Goal: Complete application form

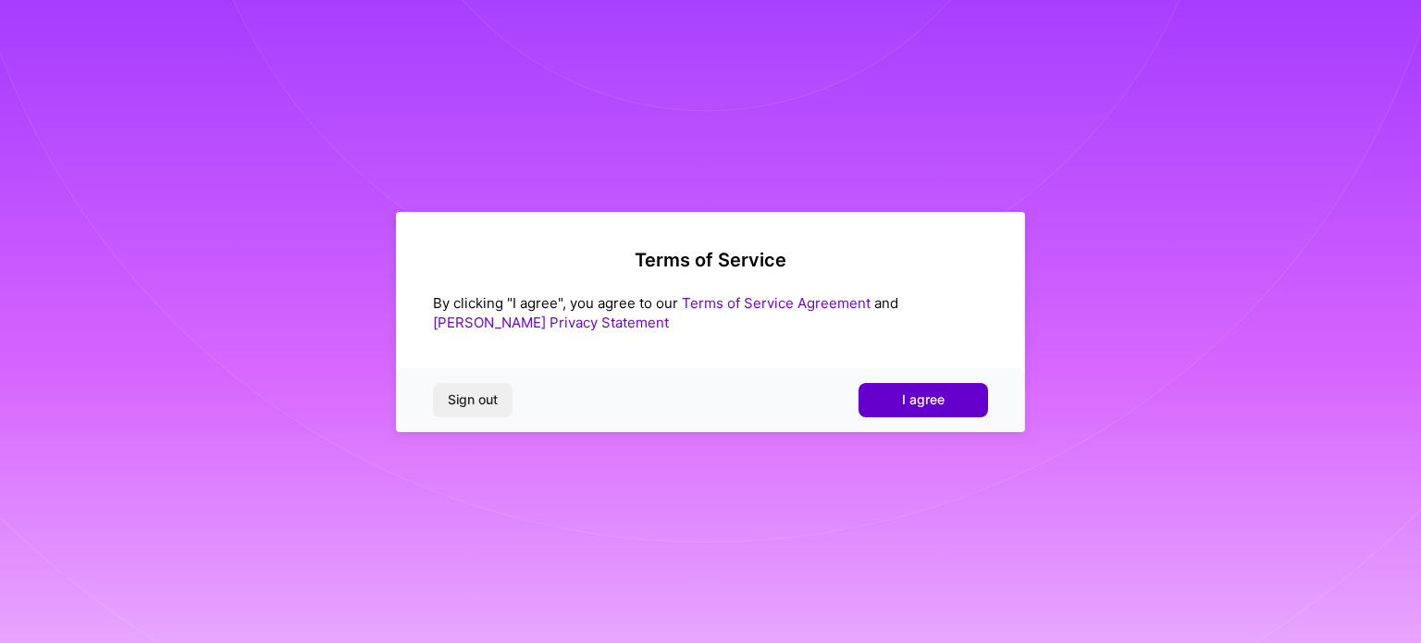
click at [923, 400] on span "I agree" at bounding box center [923, 399] width 43 height 18
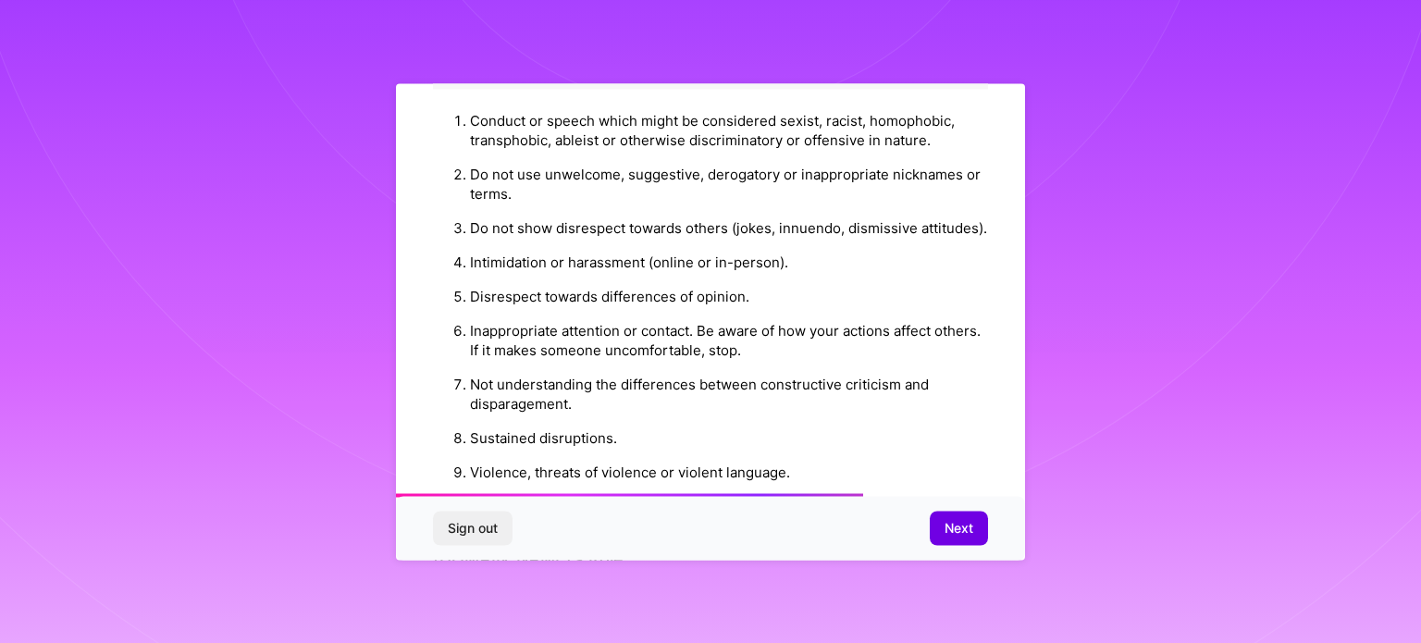
scroll to position [2145, 0]
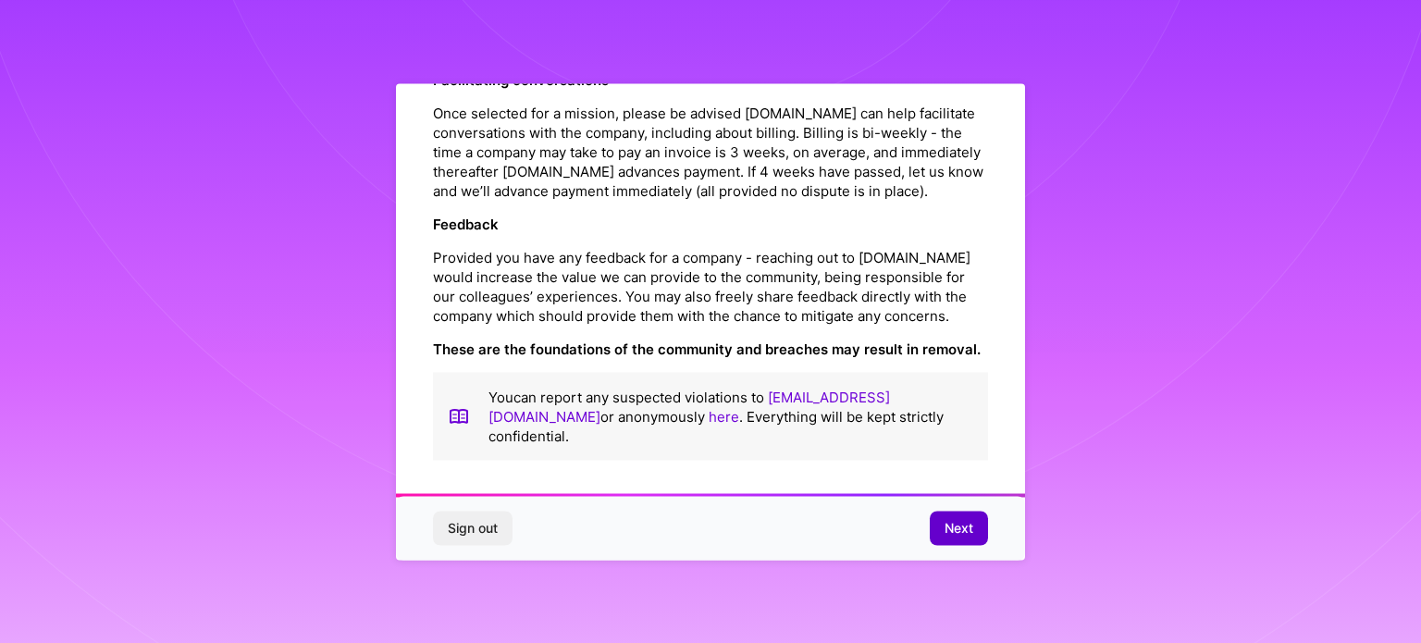
click at [954, 529] on span "Next" at bounding box center [958, 528] width 29 height 18
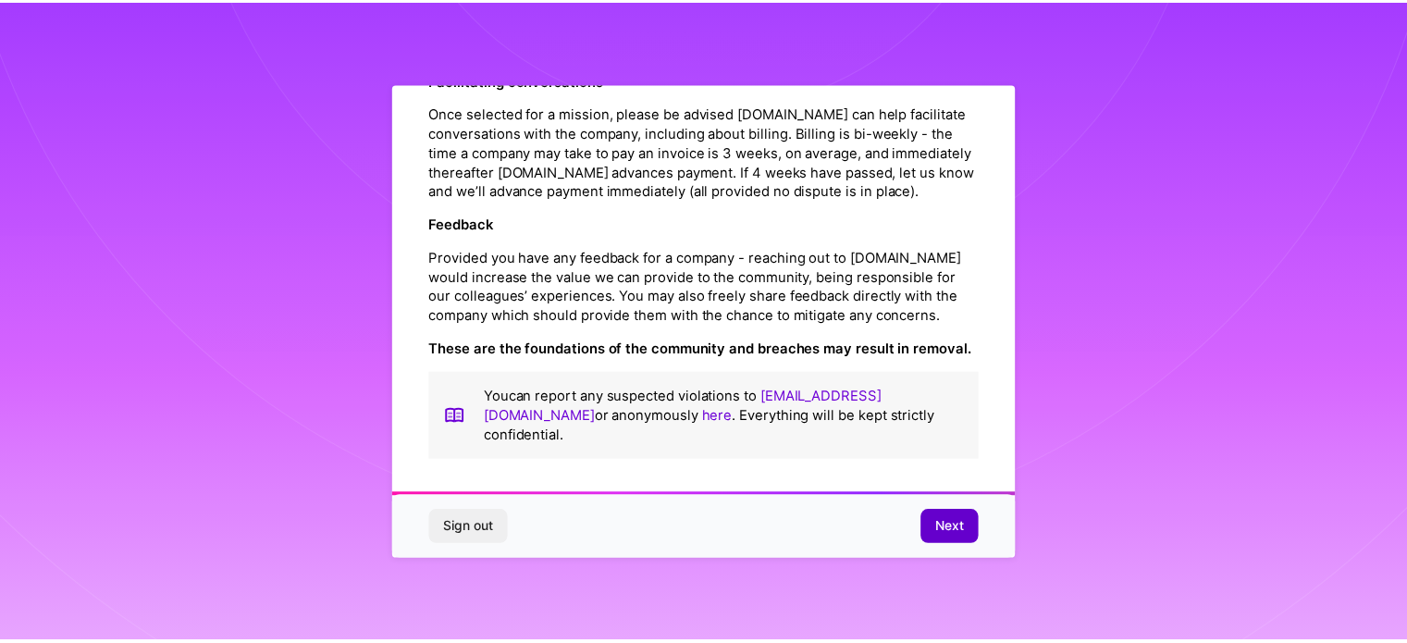
scroll to position [22, 0]
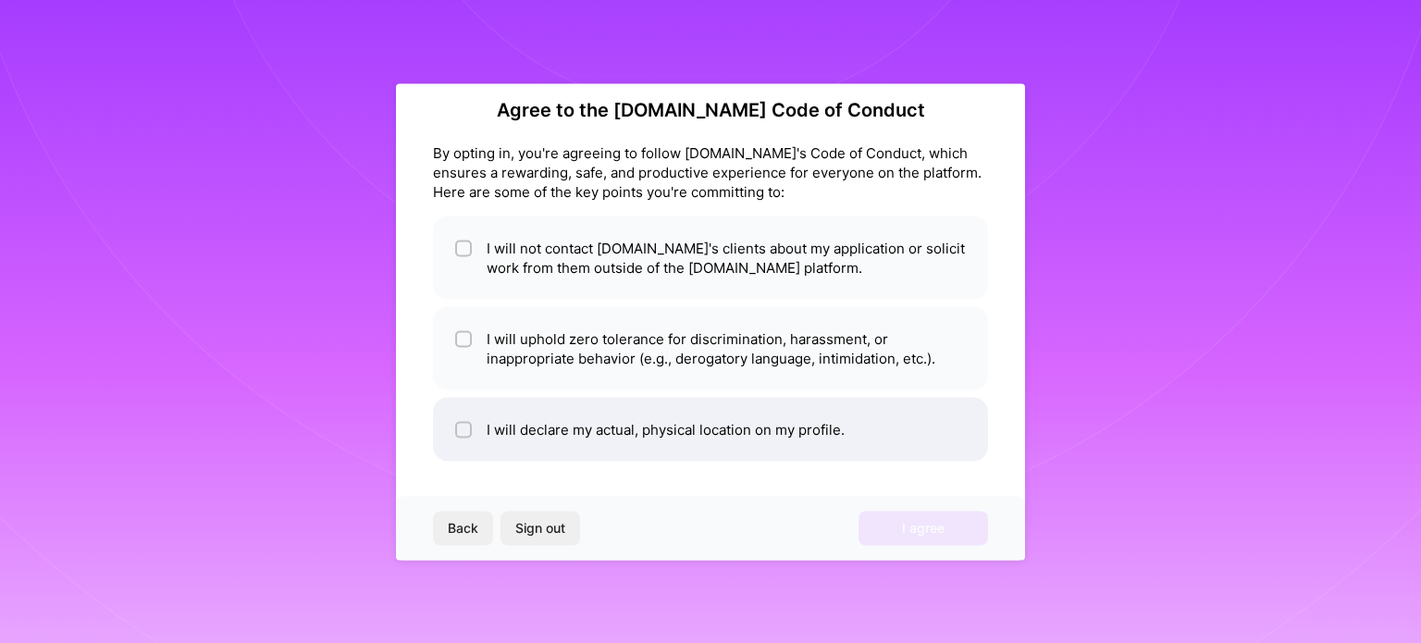
click at [690, 422] on li "I will declare my actual, physical location on my profile." at bounding box center [710, 429] width 555 height 64
checkbox input "true"
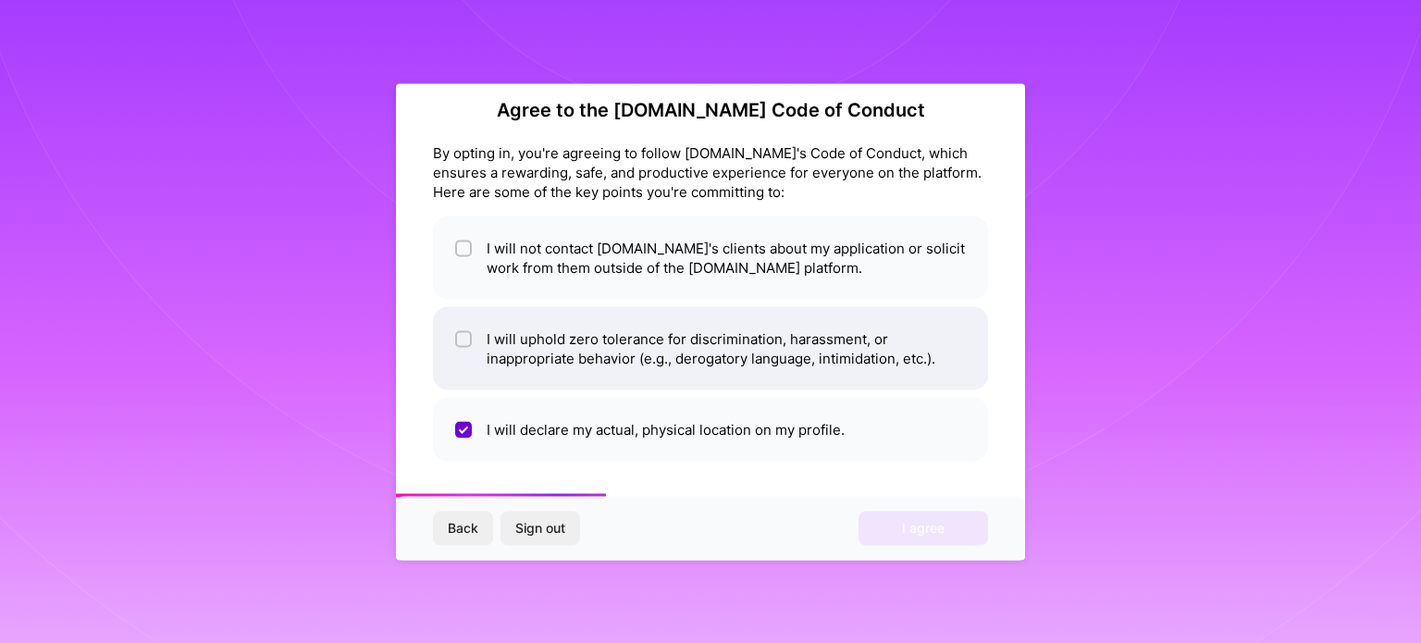
click at [662, 349] on li "I will uphold zero tolerance for discrimination, harassment, or inappropriate b…" at bounding box center [710, 347] width 555 height 83
checkbox input "true"
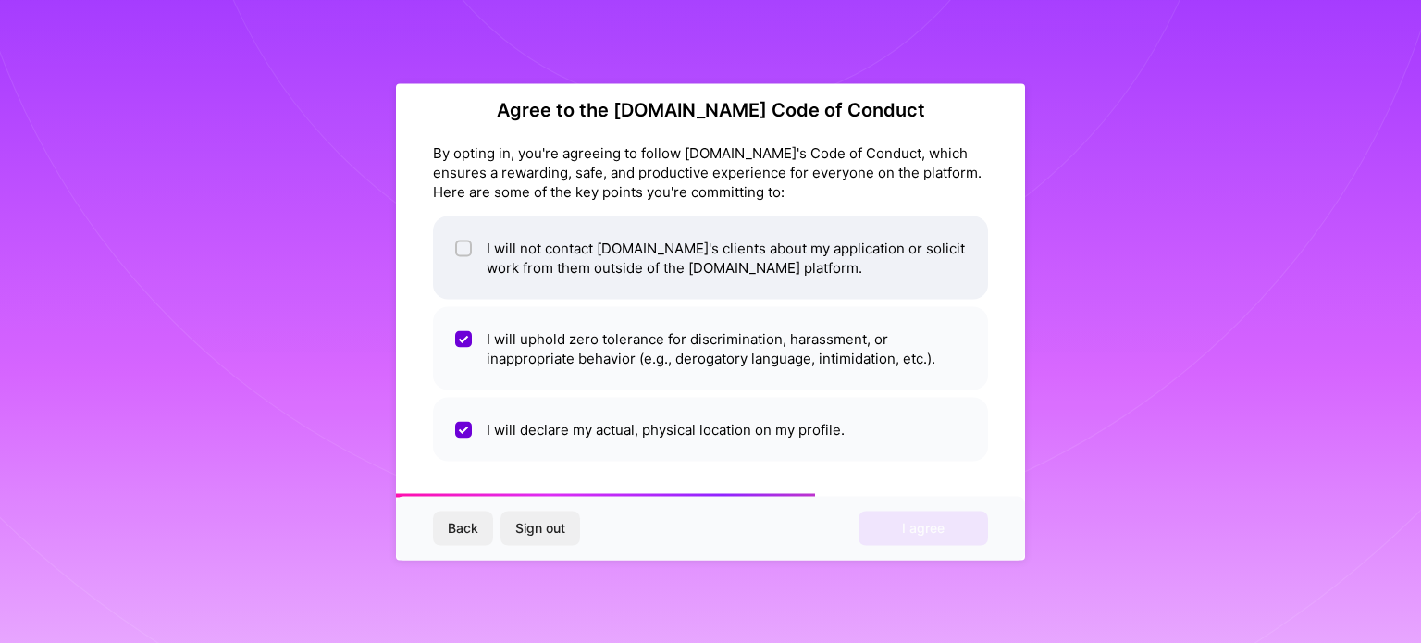
click at [604, 259] on li "I will not contact [DOMAIN_NAME]'s clients about my application or solicit work…" at bounding box center [710, 257] width 555 height 83
checkbox input "true"
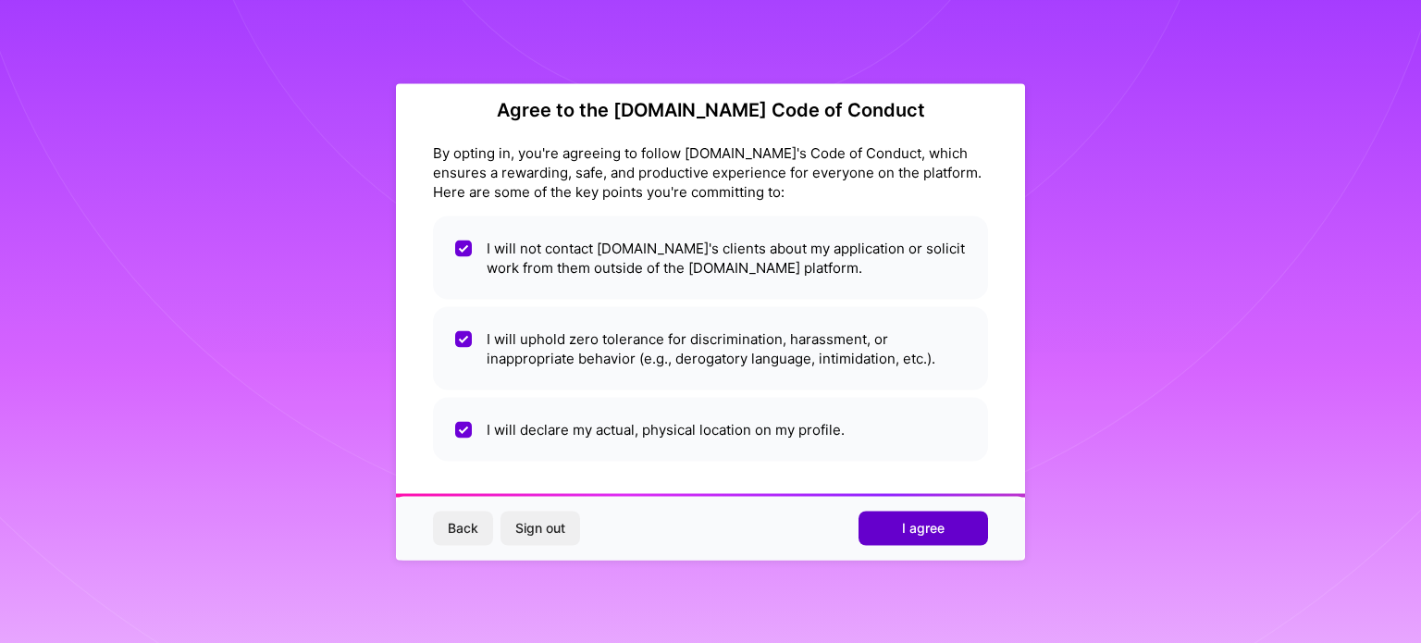
click at [899, 539] on button "I agree" at bounding box center [922, 527] width 129 height 33
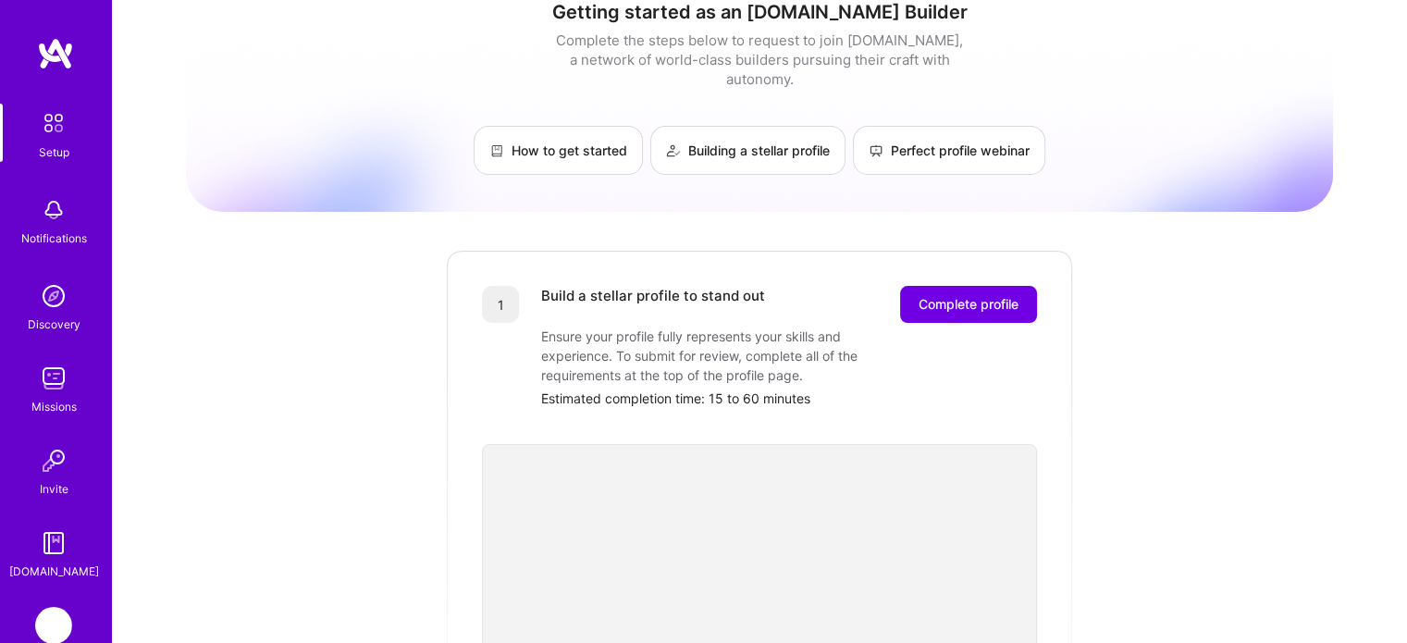
scroll to position [363, 0]
